Goal: Information Seeking & Learning: Learn about a topic

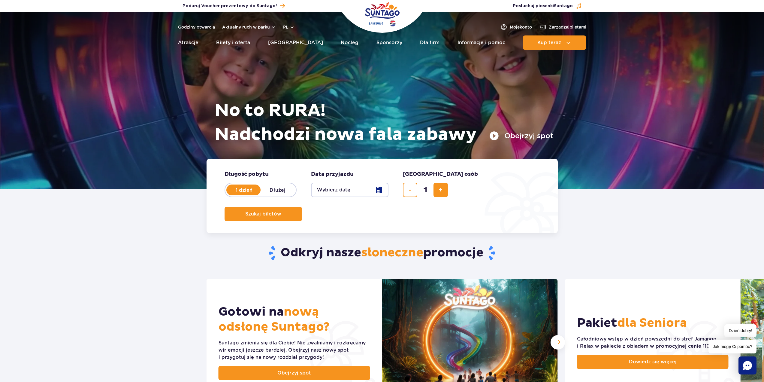
click at [518, 135] on button "Obejrzyj spot" at bounding box center [522, 136] width 64 height 10
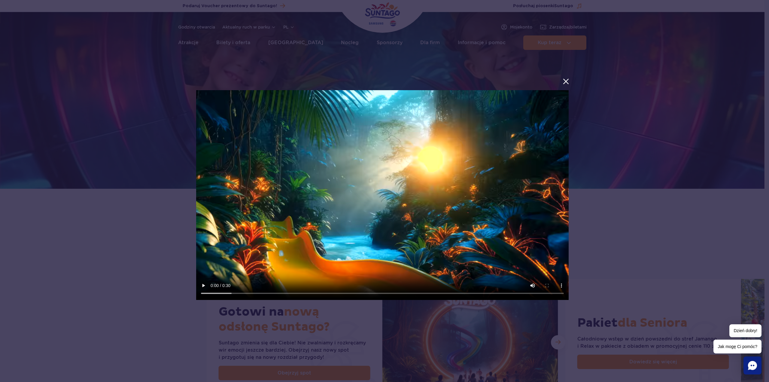
click at [566, 80] on button "menu.aria_label.close_suntago_spot_modal" at bounding box center [566, 81] width 8 height 8
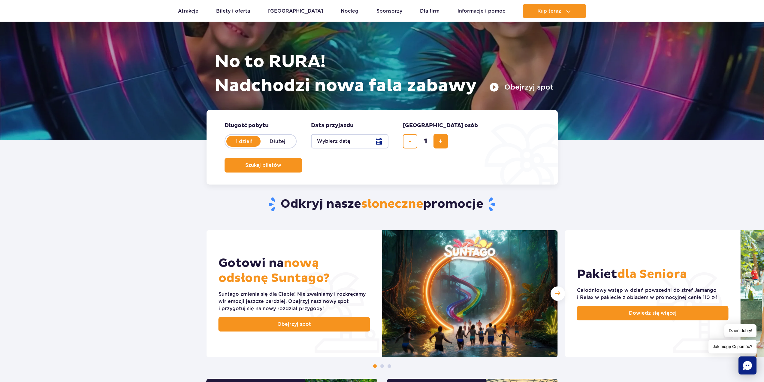
scroll to position [150, 0]
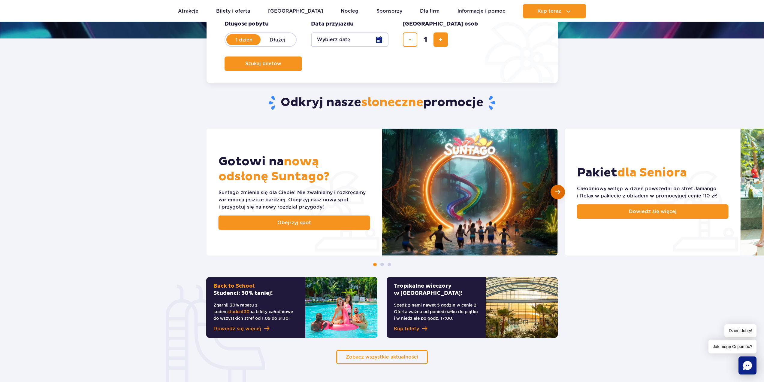
click at [554, 194] on div "Następny slajd" at bounding box center [558, 192] width 14 height 14
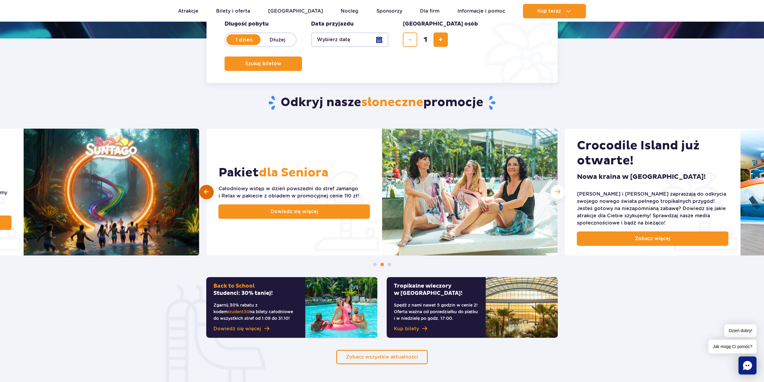
click at [204, 190] on div at bounding box center [206, 192] width 14 height 14
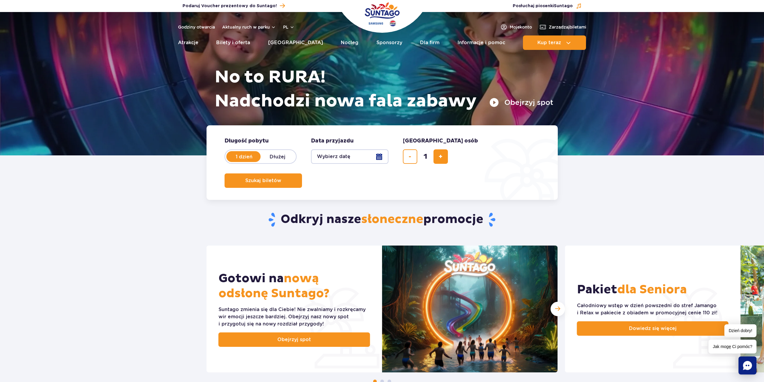
scroll to position [0, 0]
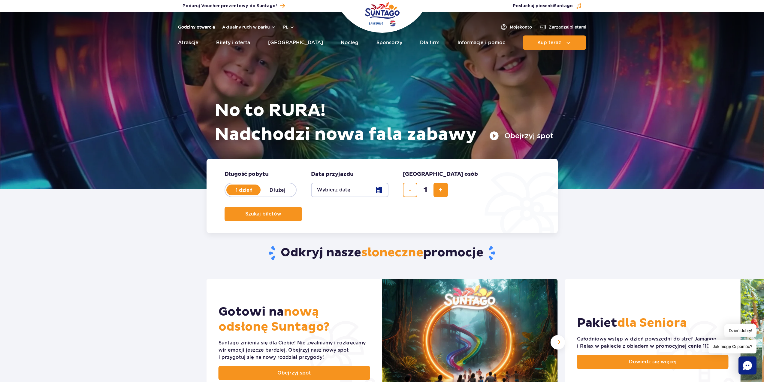
click at [200, 27] on link "Godziny otwarcia" at bounding box center [196, 27] width 37 height 6
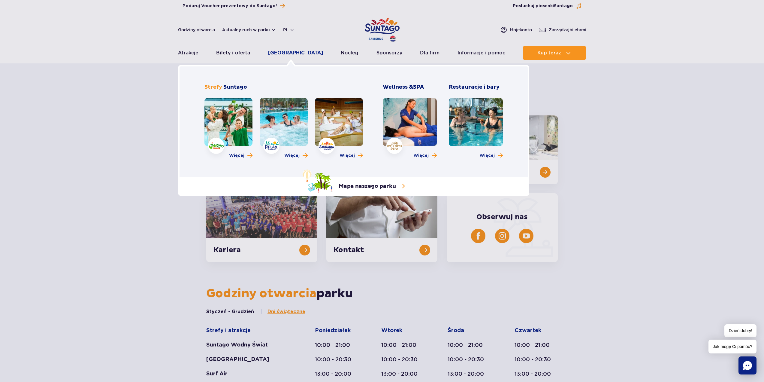
click at [290, 53] on link "[GEOGRAPHIC_DATA]" at bounding box center [295, 53] width 55 height 14
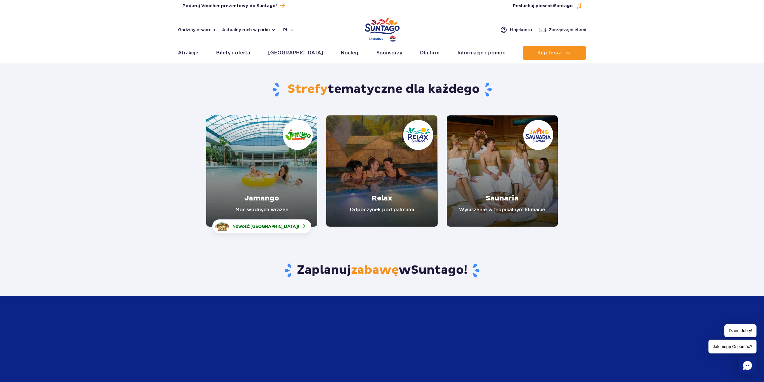
click at [270, 183] on link "Jamango" at bounding box center [261, 170] width 111 height 111
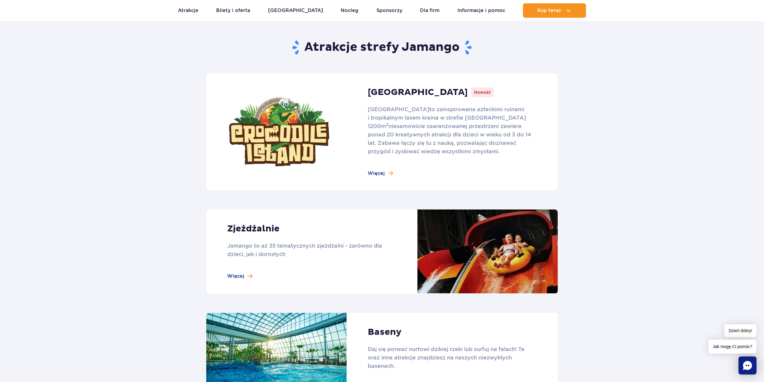
scroll to position [451, 0]
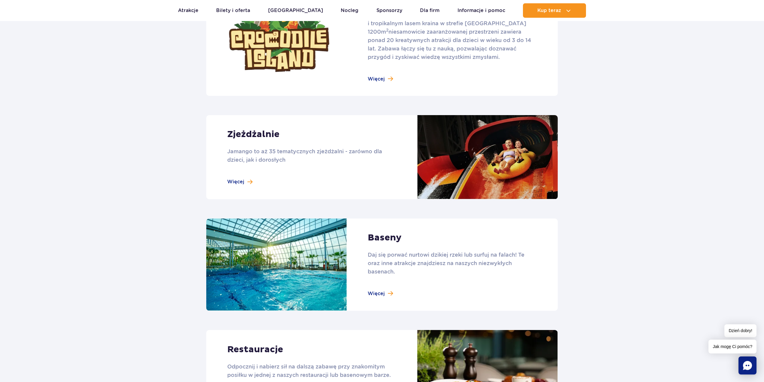
click at [247, 180] on link at bounding box center [382, 157] width 352 height 84
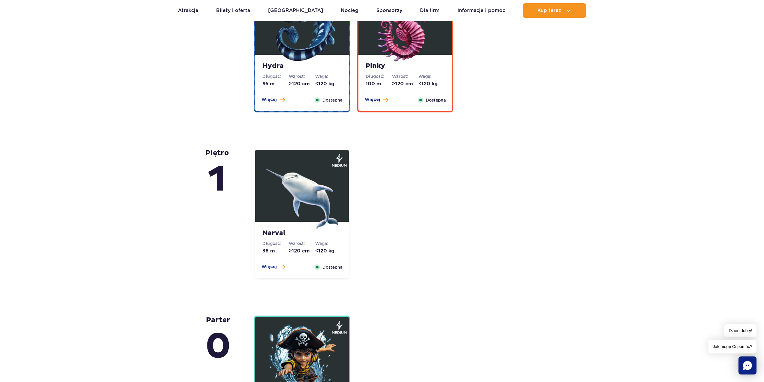
scroll to position [1201, 0]
click at [277, 268] on button "Więcej" at bounding box center [273, 267] width 23 height 6
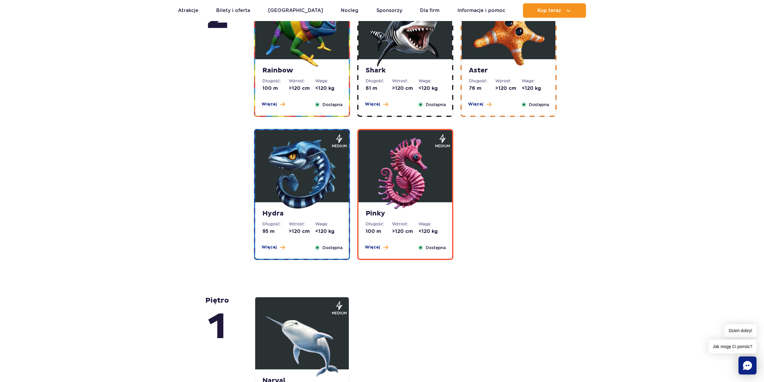
scroll to position [1038, 0]
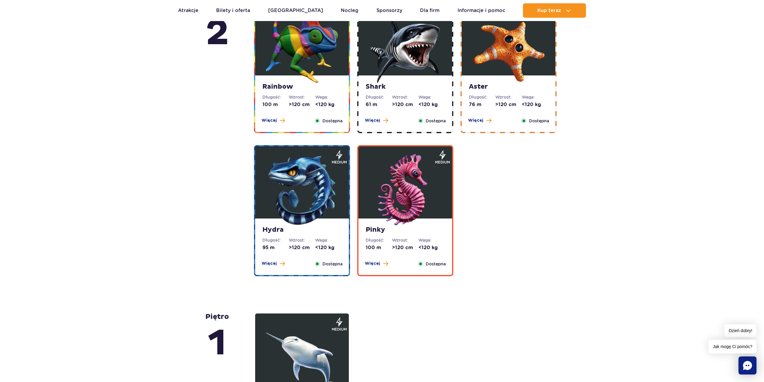
click at [319, 186] on img at bounding box center [302, 190] width 72 height 72
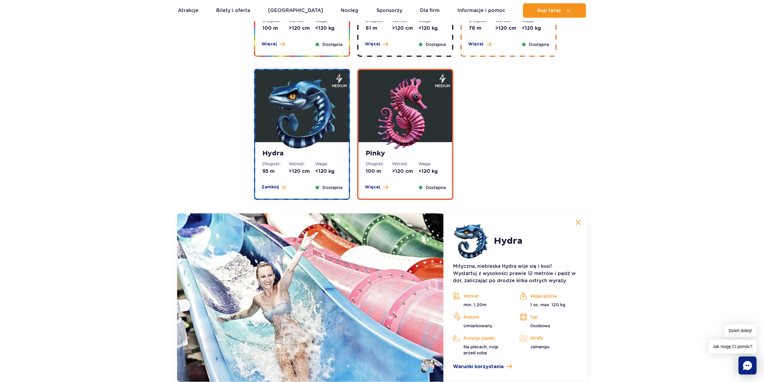
scroll to position [1112, 0]
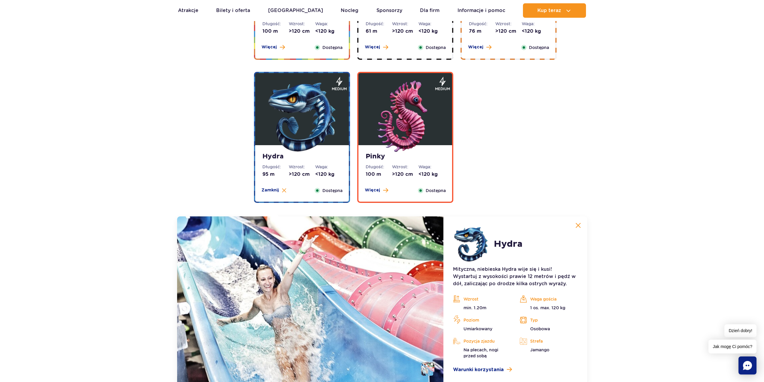
click at [408, 120] on img at bounding box center [405, 116] width 72 height 72
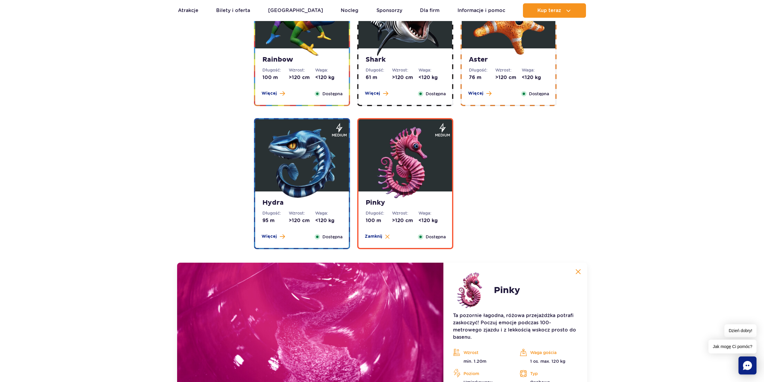
scroll to position [1022, 0]
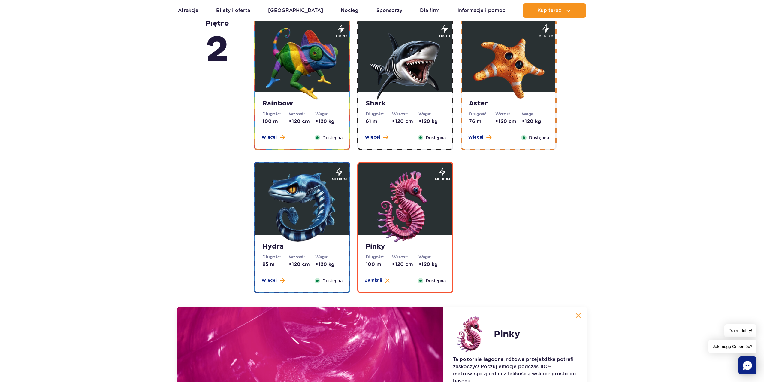
click at [307, 65] on img at bounding box center [302, 64] width 72 height 72
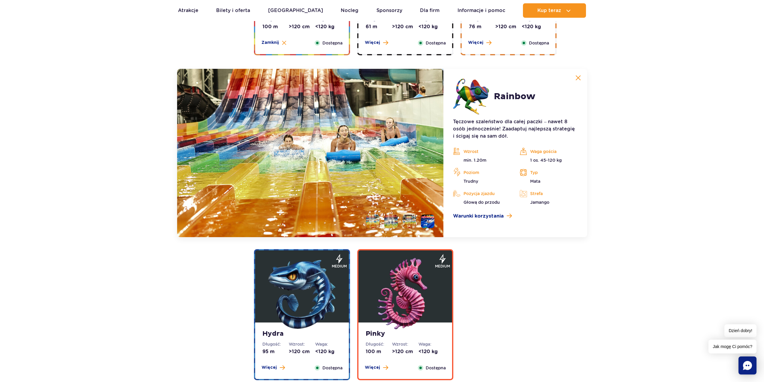
scroll to position [1029, 0]
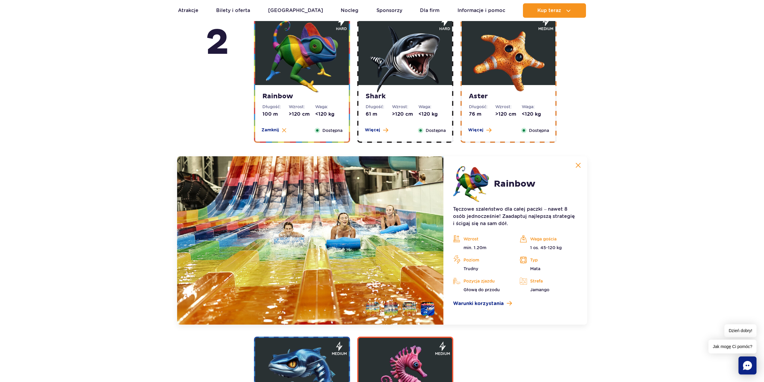
click at [400, 61] on img at bounding box center [405, 56] width 72 height 72
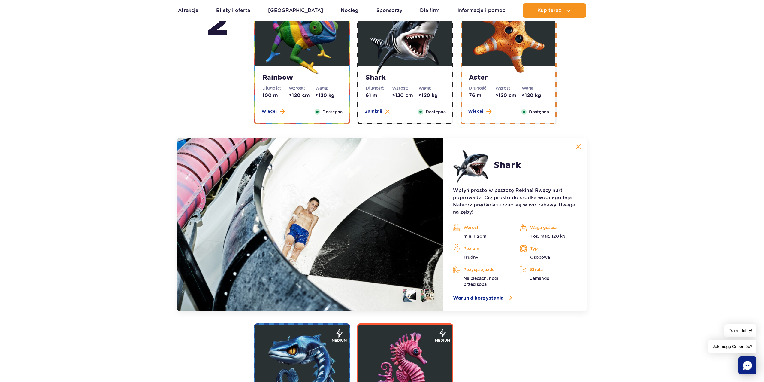
scroll to position [999, 0]
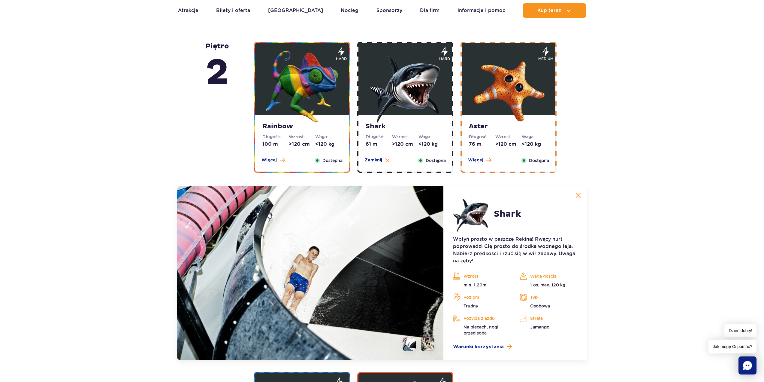
click at [498, 86] on img at bounding box center [509, 86] width 72 height 72
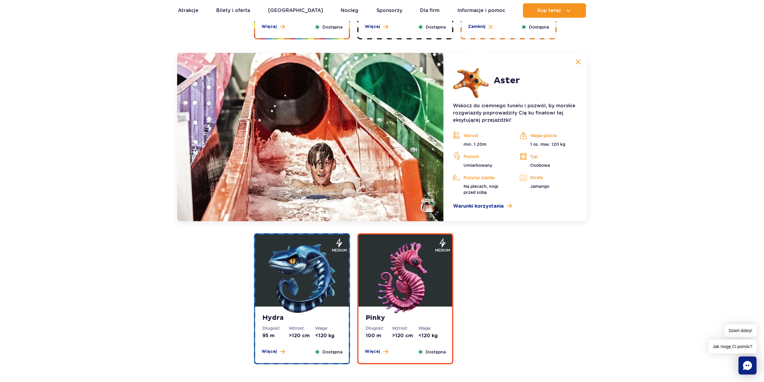
scroll to position [1149, 0]
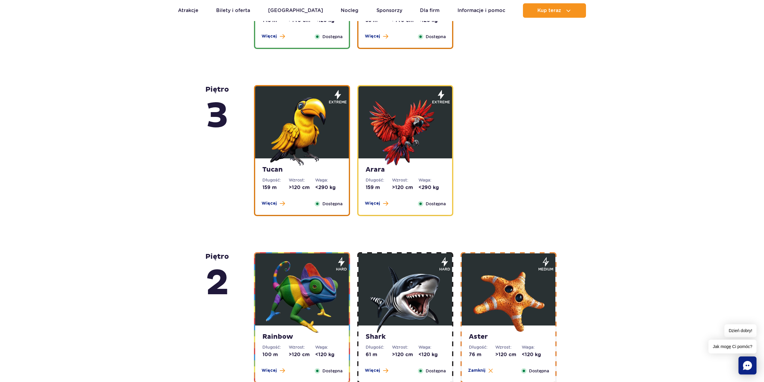
click at [309, 125] on img at bounding box center [302, 130] width 72 height 72
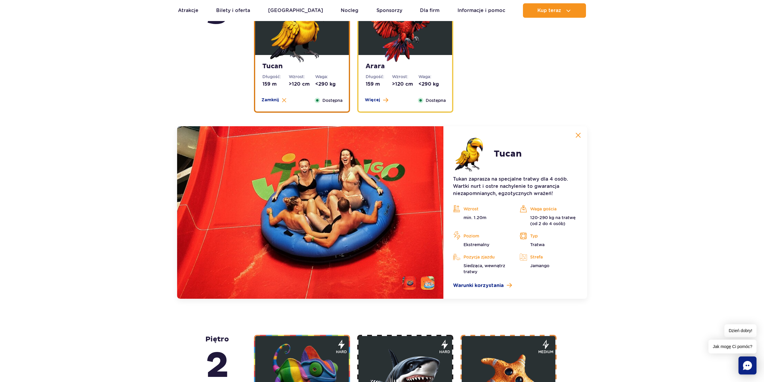
scroll to position [832, 0]
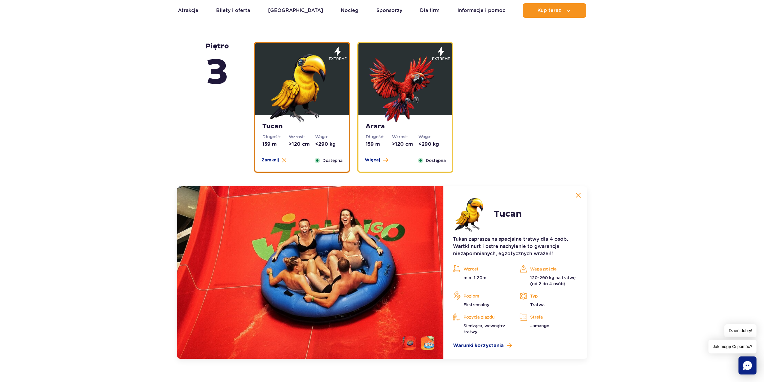
click at [392, 90] on img at bounding box center [405, 86] width 72 height 72
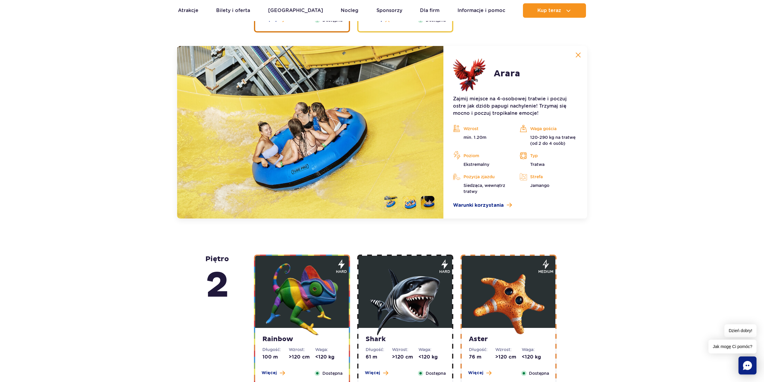
scroll to position [982, 0]
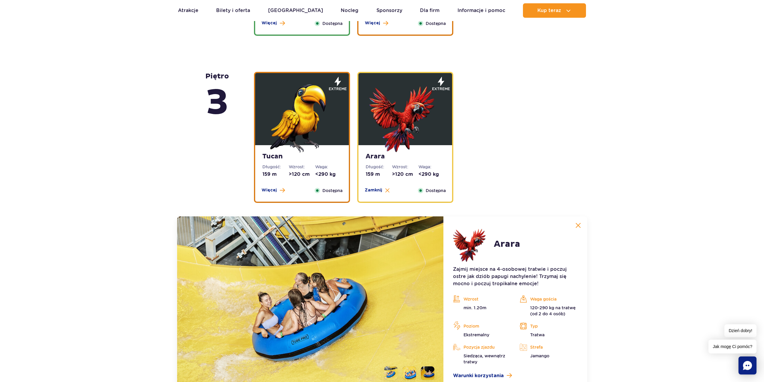
click at [313, 106] on img at bounding box center [302, 116] width 72 height 72
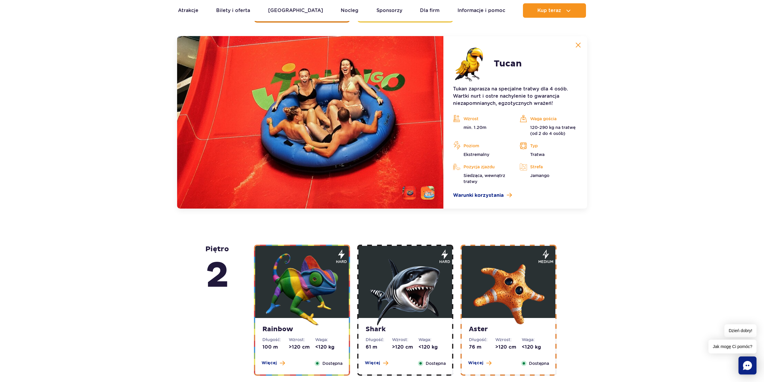
click at [422, 194] on li at bounding box center [428, 193] width 14 height 14
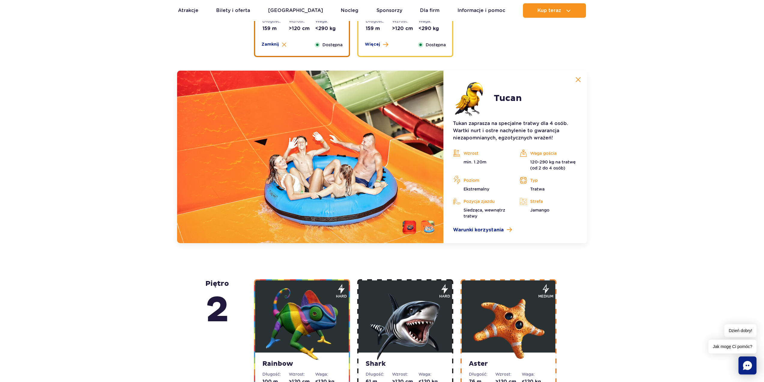
scroll to position [922, 0]
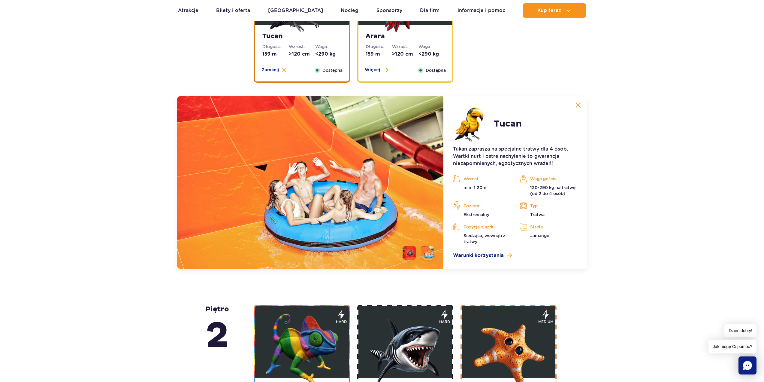
click at [400, 55] on dd ">120 cm" at bounding box center [405, 54] width 26 height 7
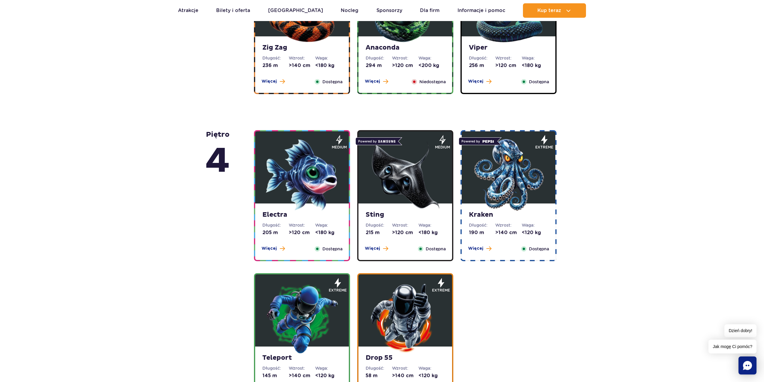
scroll to position [531, 0]
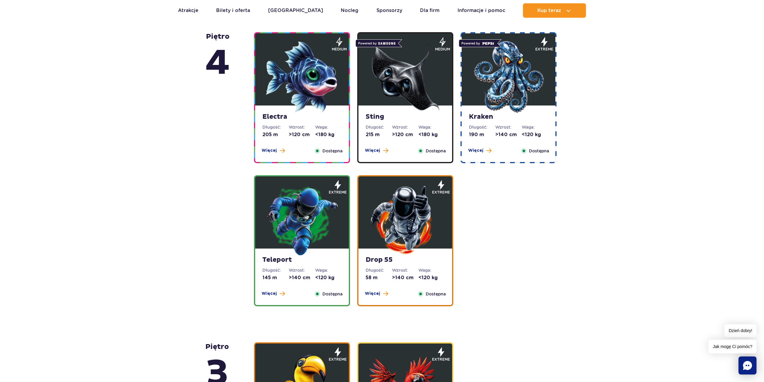
click at [286, 77] on img at bounding box center [302, 77] width 72 height 72
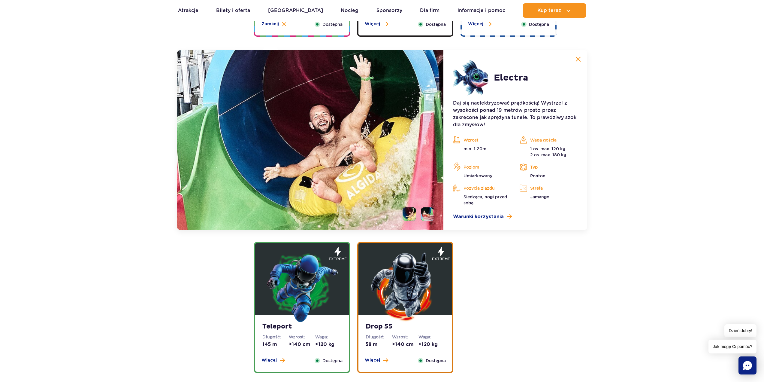
scroll to position [672, 0]
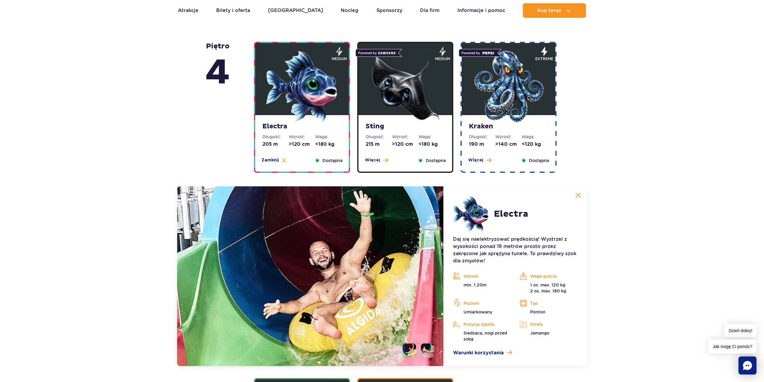
click at [399, 93] on img at bounding box center [405, 86] width 72 height 72
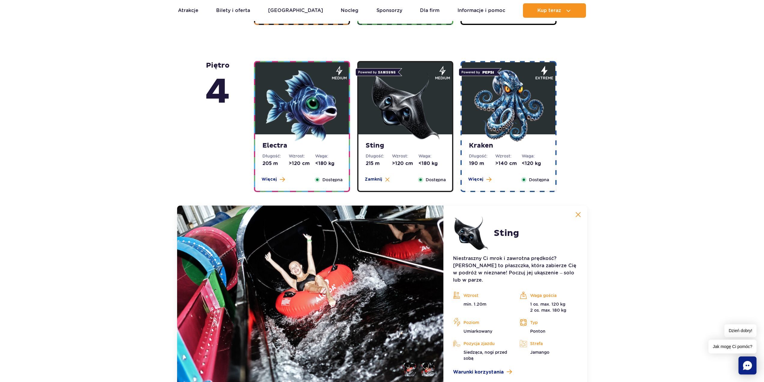
scroll to position [492, 0]
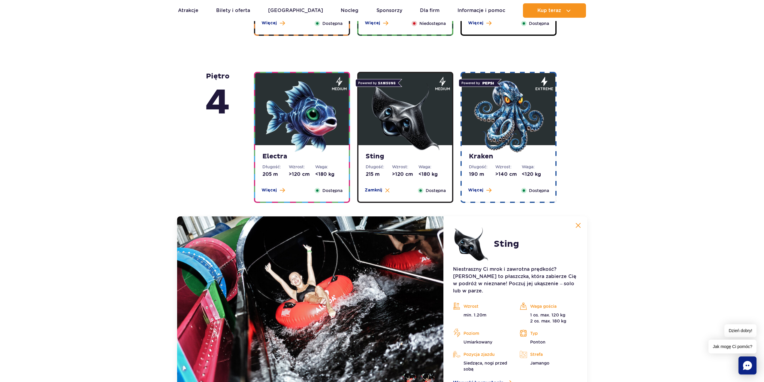
click at [505, 114] on img at bounding box center [509, 116] width 72 height 72
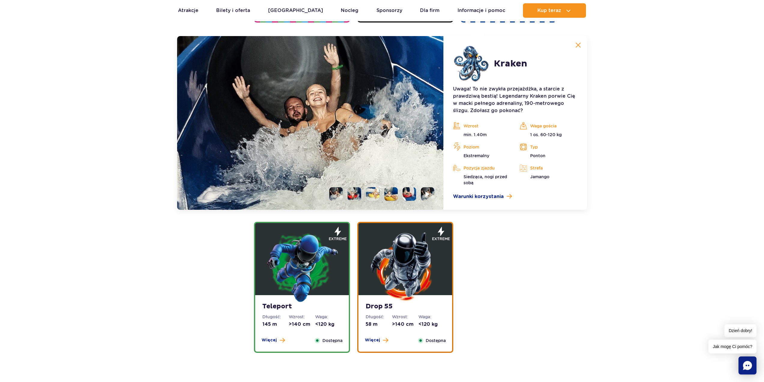
scroll to position [792, 0]
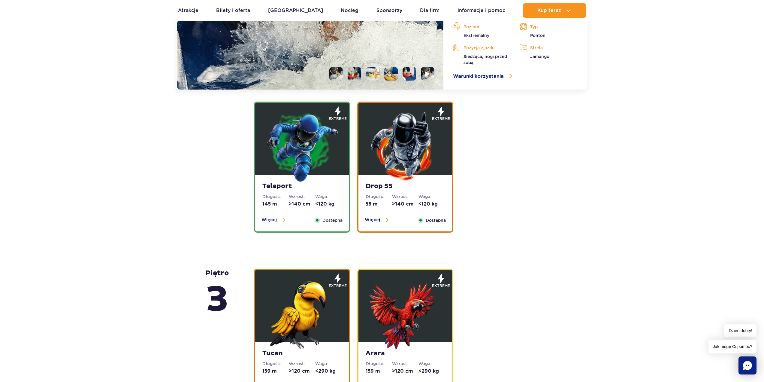
click at [305, 147] on img at bounding box center [302, 146] width 72 height 72
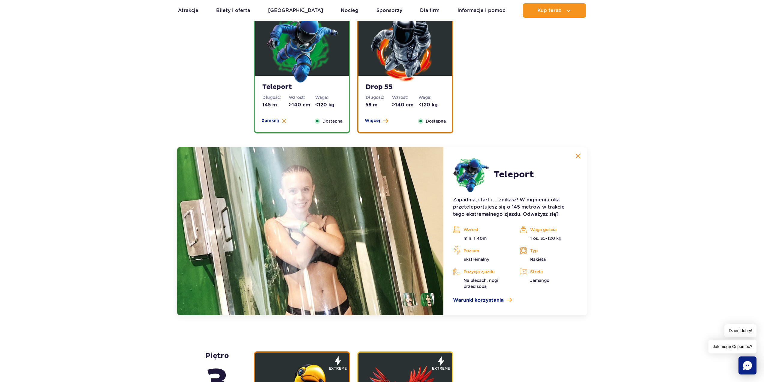
scroll to position [665, 0]
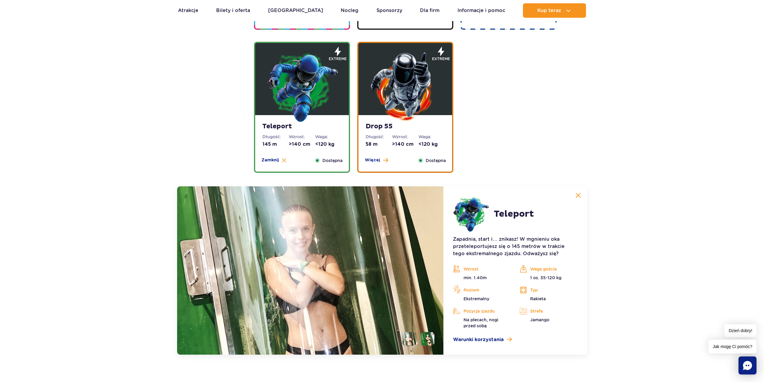
click at [407, 78] on img at bounding box center [405, 86] width 72 height 72
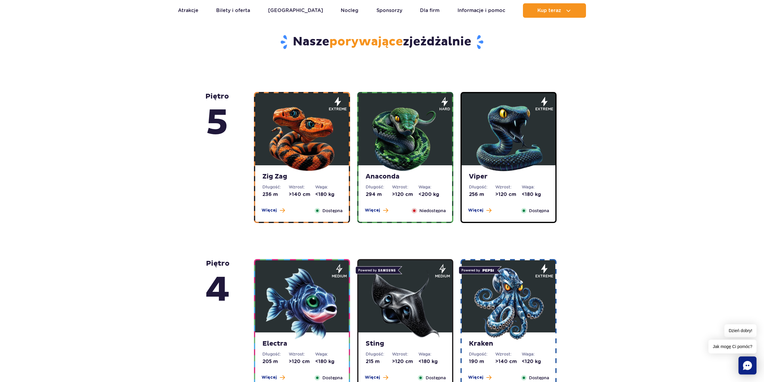
scroll to position [304, 0]
click at [297, 125] on img at bounding box center [302, 137] width 72 height 72
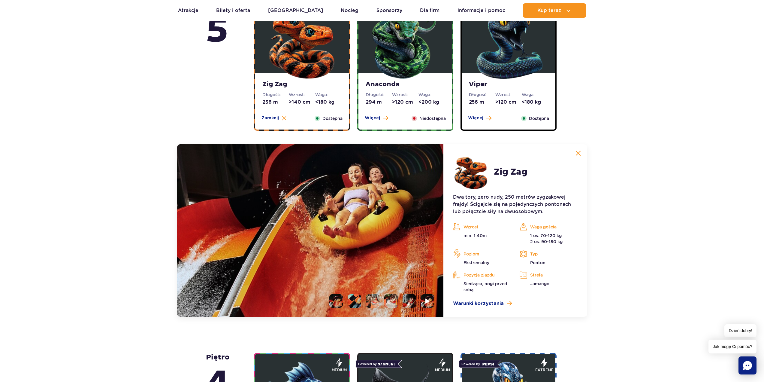
scroll to position [325, 0]
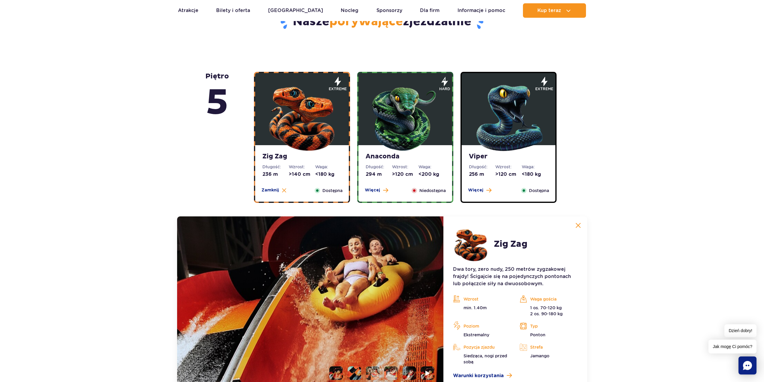
click at [393, 120] on img at bounding box center [405, 116] width 72 height 72
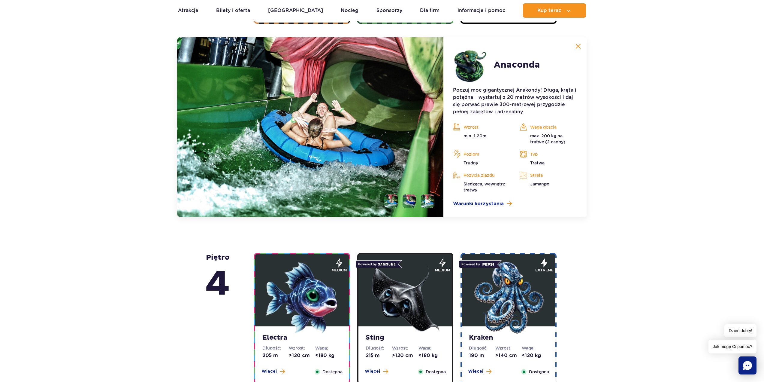
scroll to position [505, 0]
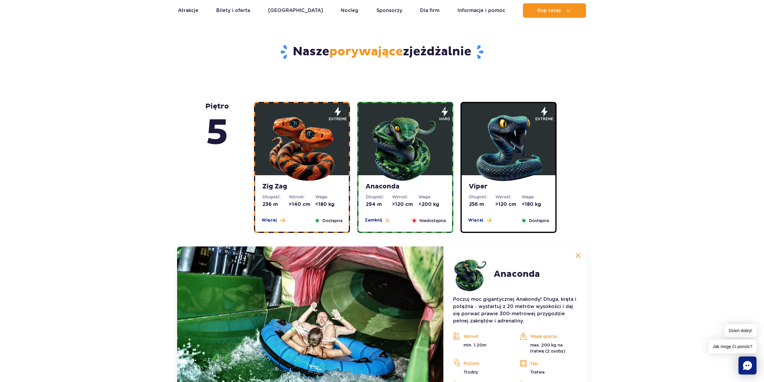
click at [500, 146] on img at bounding box center [509, 147] width 72 height 72
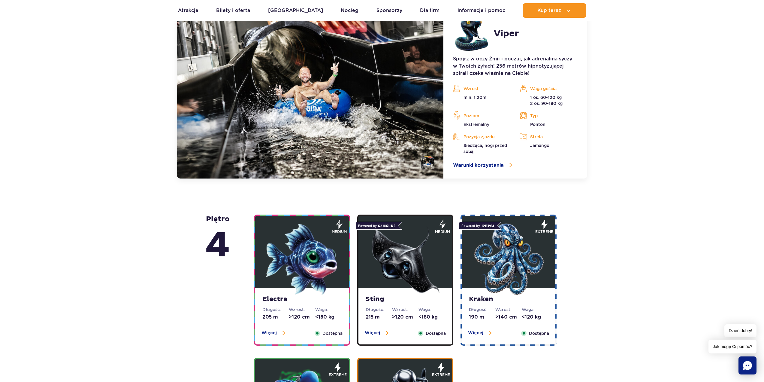
scroll to position [655, 0]
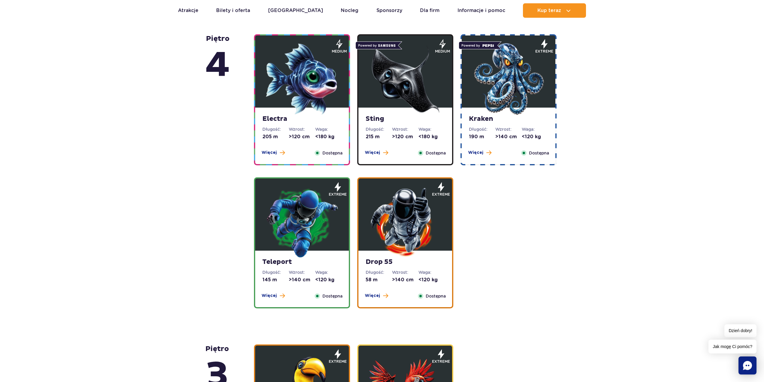
click at [403, 78] on img at bounding box center [405, 79] width 72 height 72
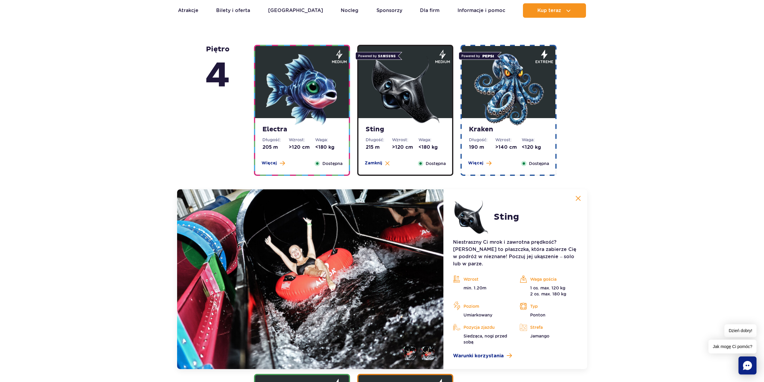
scroll to position [432, 0]
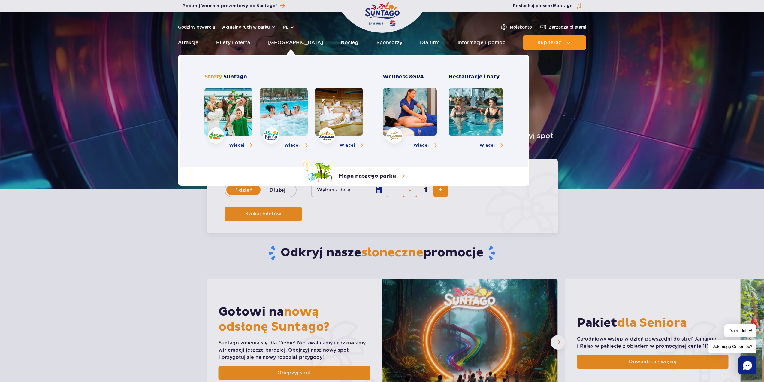
click at [234, 135] on link at bounding box center [229, 112] width 48 height 48
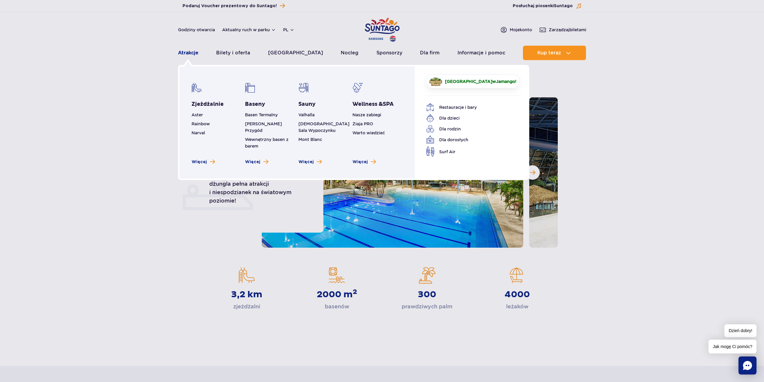
click at [189, 52] on link "Atrakcje" at bounding box center [188, 53] width 20 height 14
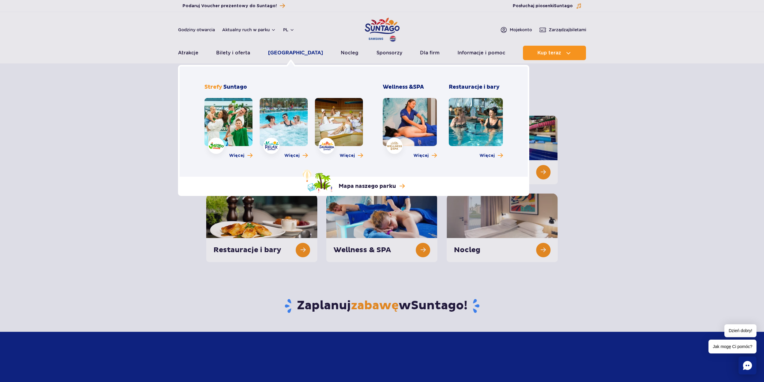
click at [289, 53] on link "[GEOGRAPHIC_DATA]" at bounding box center [295, 53] width 55 height 14
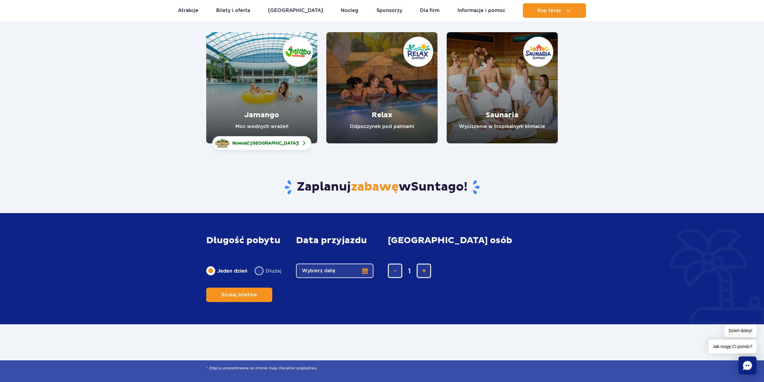
scroll to position [60, 0]
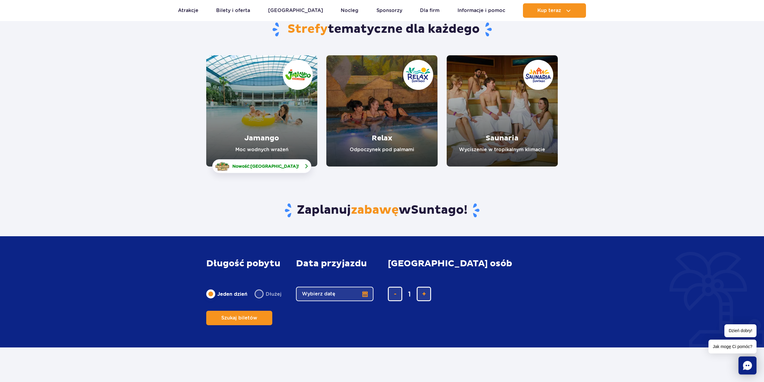
click at [286, 165] on span "[GEOGRAPHIC_DATA]" at bounding box center [274, 166] width 47 height 5
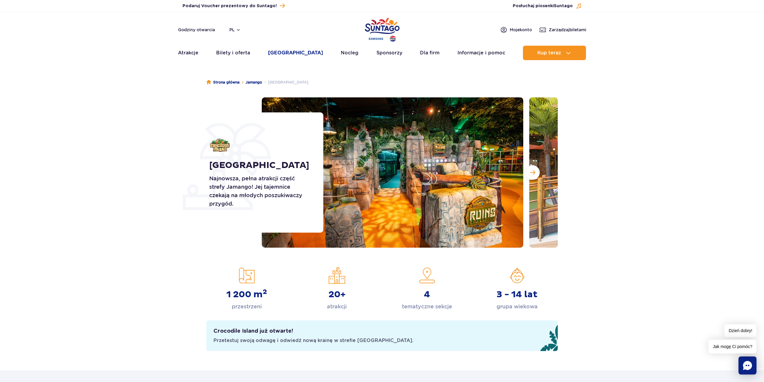
click at [294, 53] on link "[GEOGRAPHIC_DATA]" at bounding box center [295, 53] width 55 height 14
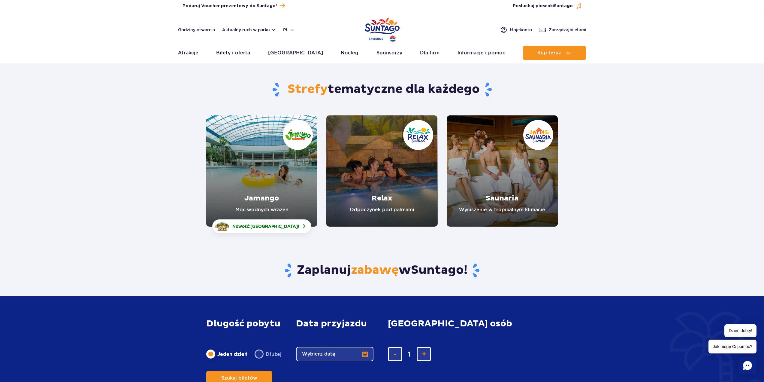
click at [281, 162] on link "Jamango" at bounding box center [261, 170] width 111 height 111
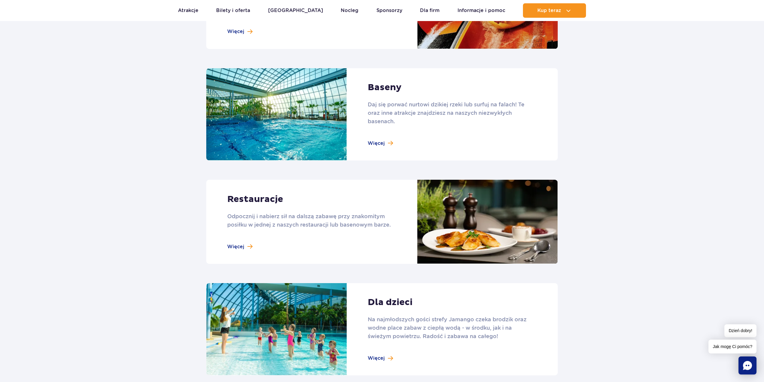
scroll to position [721, 0]
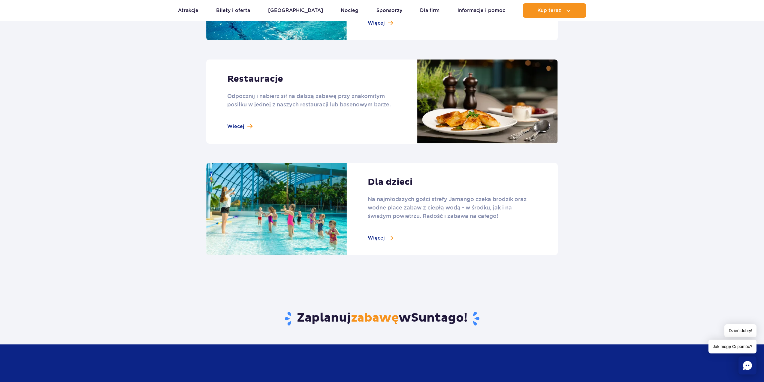
click at [242, 125] on link at bounding box center [382, 101] width 352 height 84
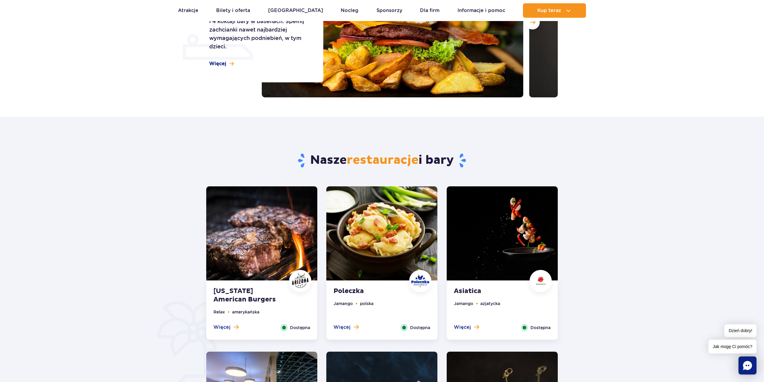
scroll to position [30, 0]
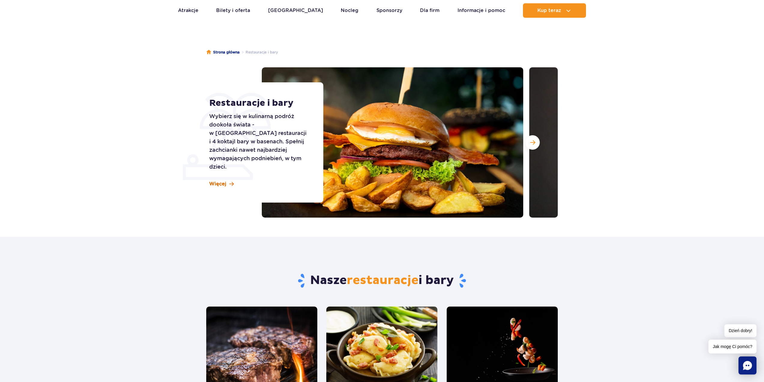
click at [224, 181] on span "Więcej" at bounding box center [217, 184] width 17 height 7
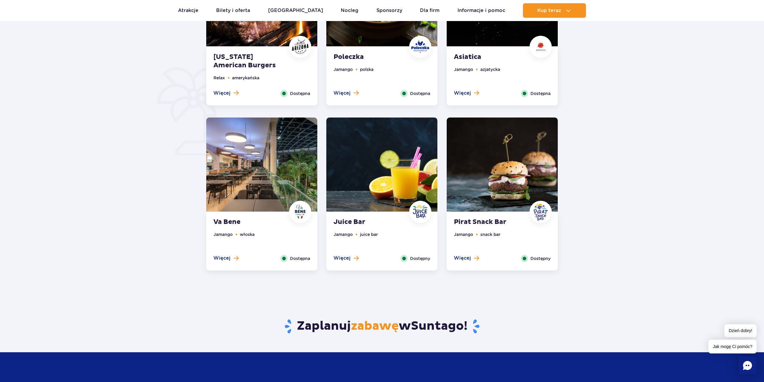
scroll to position [417, 0]
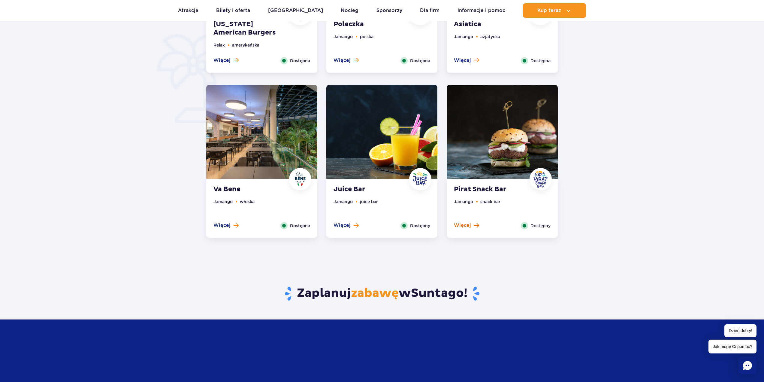
click at [464, 226] on span "Więcej" at bounding box center [462, 225] width 17 height 7
click at [466, 223] on span "Więcej" at bounding box center [462, 225] width 17 height 7
click at [490, 150] on img at bounding box center [502, 132] width 111 height 94
click at [469, 224] on span "Więcej" at bounding box center [462, 225] width 17 height 7
click at [472, 224] on button "Więcej" at bounding box center [466, 225] width 25 height 7
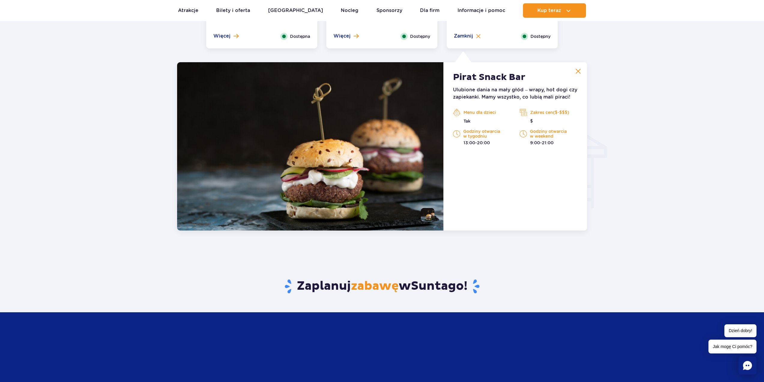
scroll to position [632, 0]
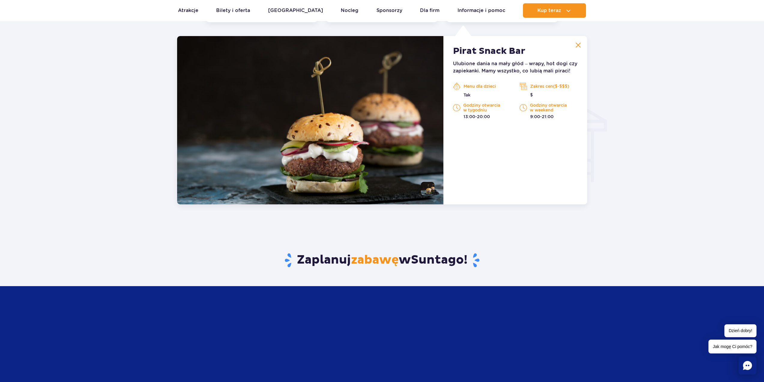
click at [581, 45] on button at bounding box center [579, 45] width 12 height 12
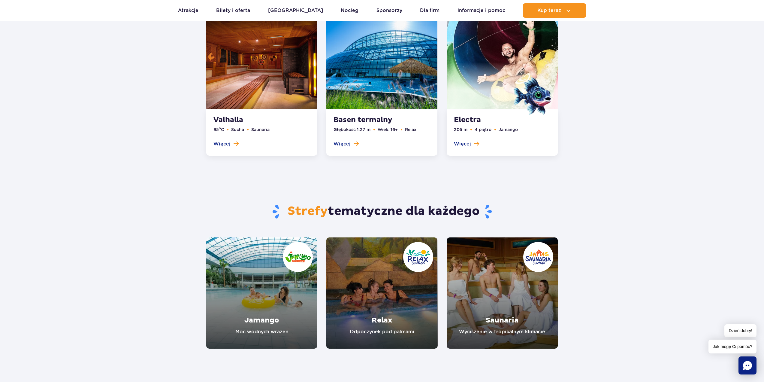
scroll to position [903, 0]
click at [370, 90] on link at bounding box center [382, 84] width 111 height 141
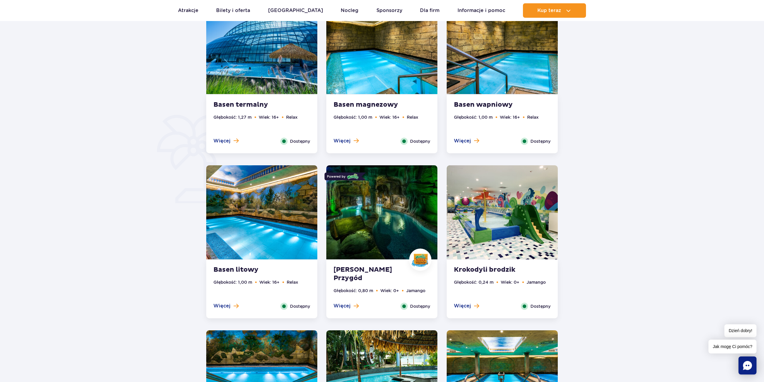
click at [230, 137] on ul "Głębokość: 1,27 m Wiek: 16+ Relax" at bounding box center [262, 126] width 97 height 24
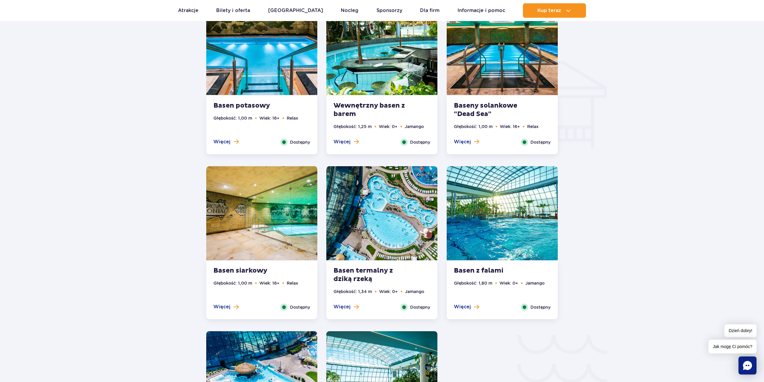
scroll to position [703, 0]
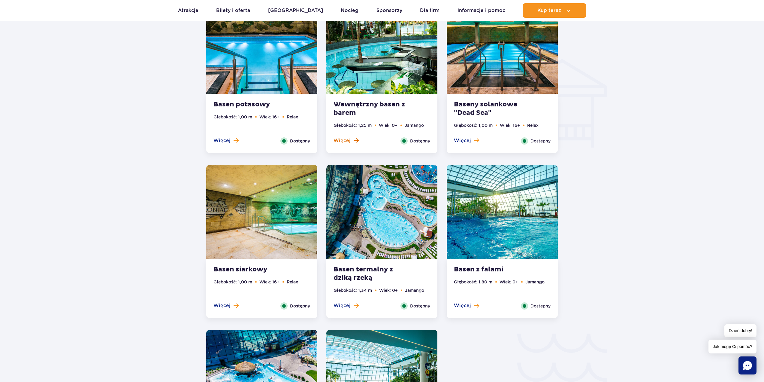
click at [345, 139] on span "Więcej" at bounding box center [342, 140] width 17 height 7
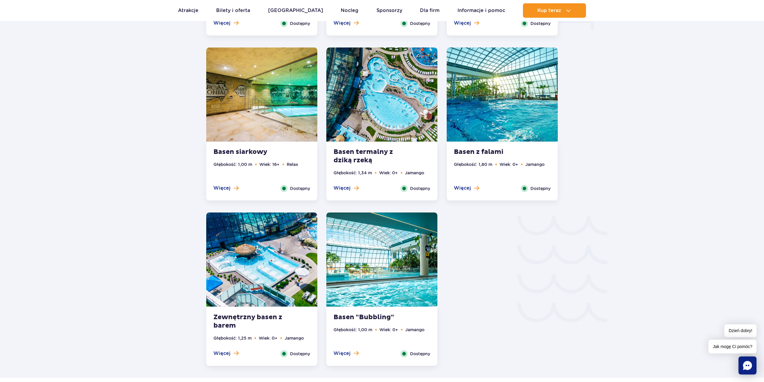
scroll to position [823, 0]
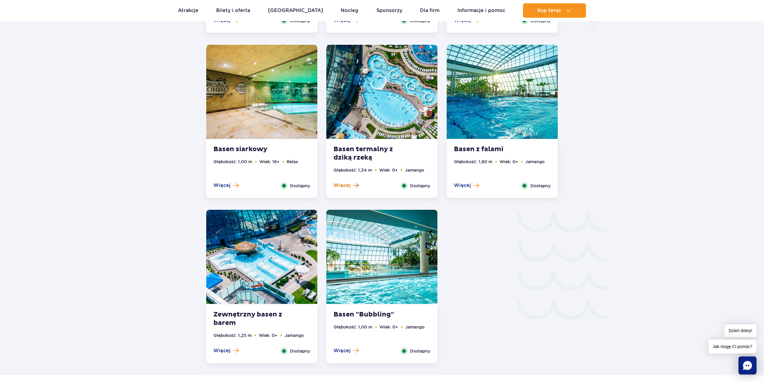
click at [348, 182] on span "Więcej" at bounding box center [342, 185] width 17 height 7
click at [344, 185] on span "Więcej" at bounding box center [342, 185] width 17 height 7
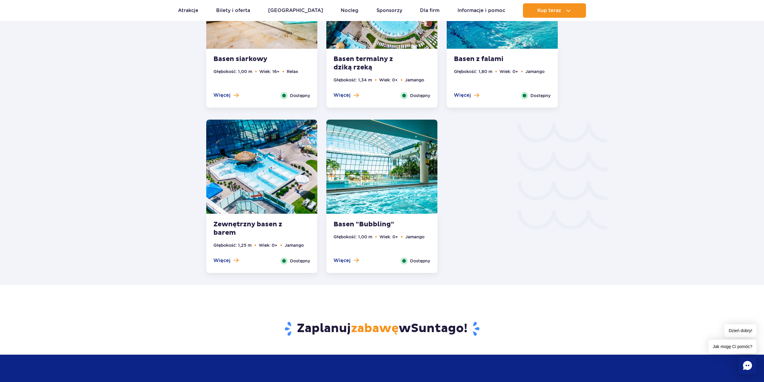
scroll to position [793, 0]
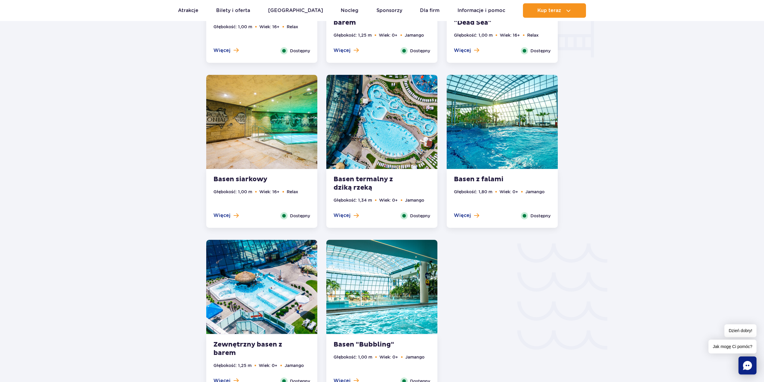
click at [355, 210] on ul "Głębokość: 1,34 m Wiek: 0+ Jamango" at bounding box center [382, 204] width 97 height 15
click at [351, 216] on button "Więcej" at bounding box center [346, 215] width 25 height 7
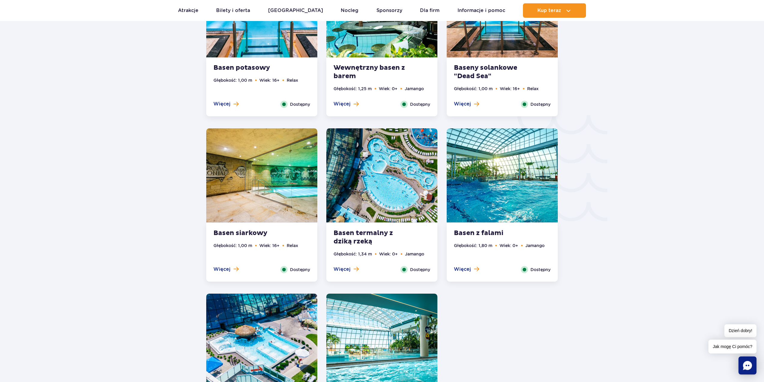
scroll to position [924, 0]
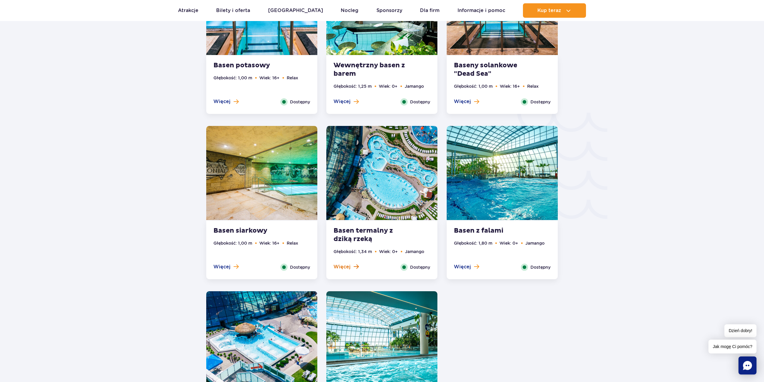
click at [351, 267] on button "Więcej" at bounding box center [346, 266] width 25 height 7
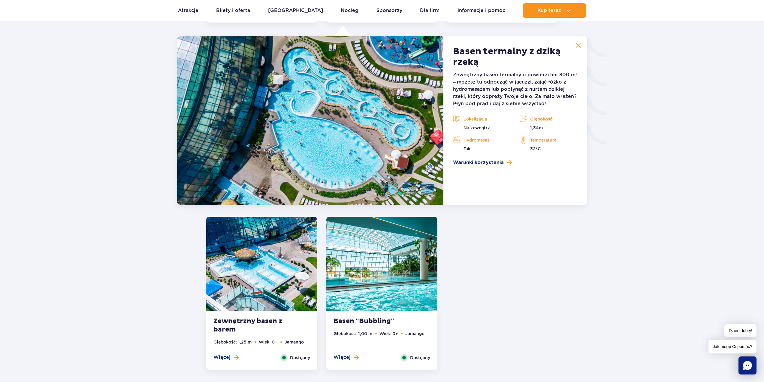
scroll to position [998, 0]
click at [498, 160] on span "Warunki korzystania" at bounding box center [478, 162] width 51 height 7
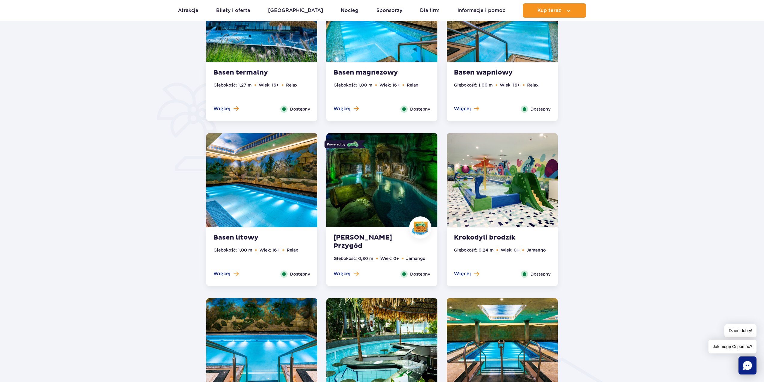
scroll to position [398, 0]
